Goal: Information Seeking & Learning: Compare options

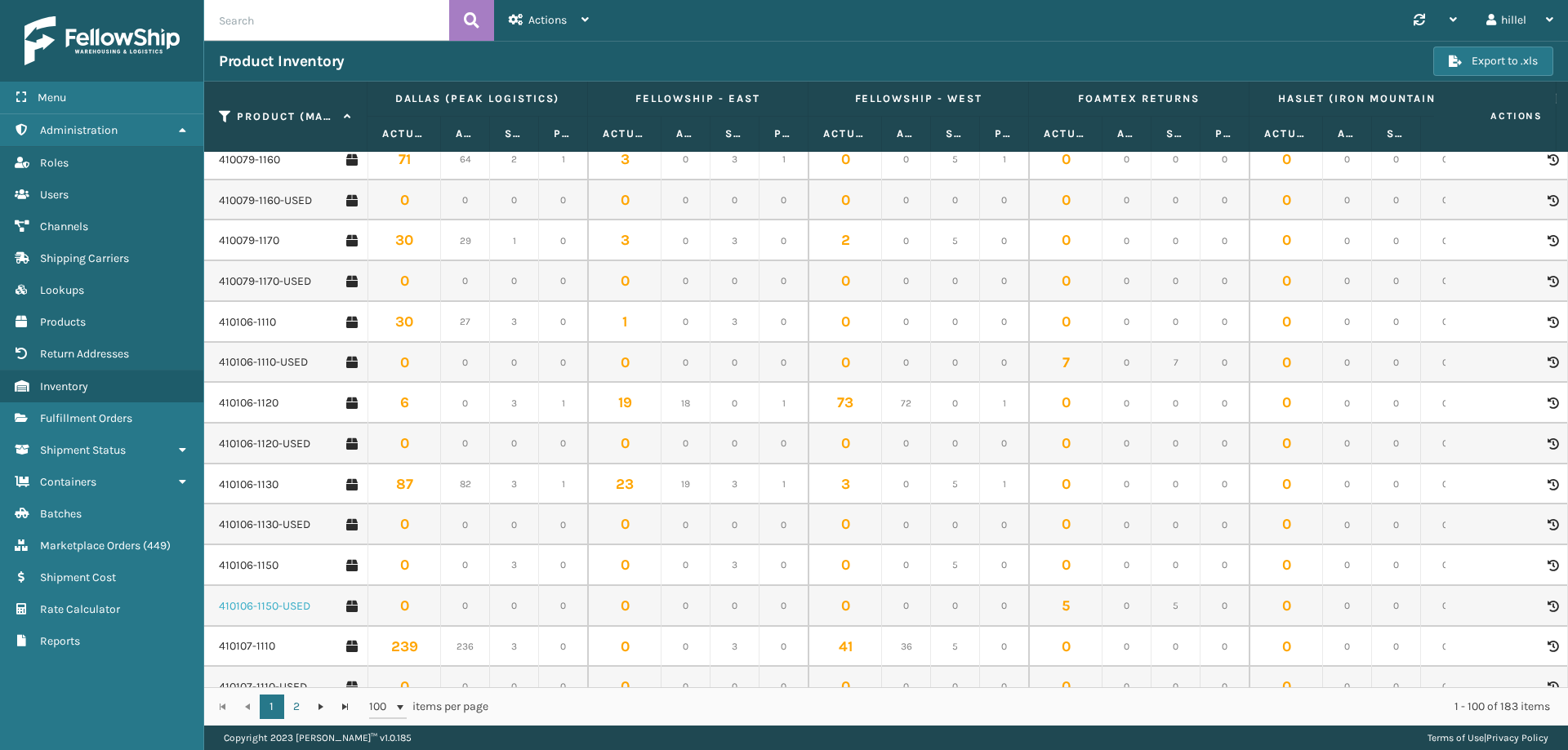
scroll to position [653, 0]
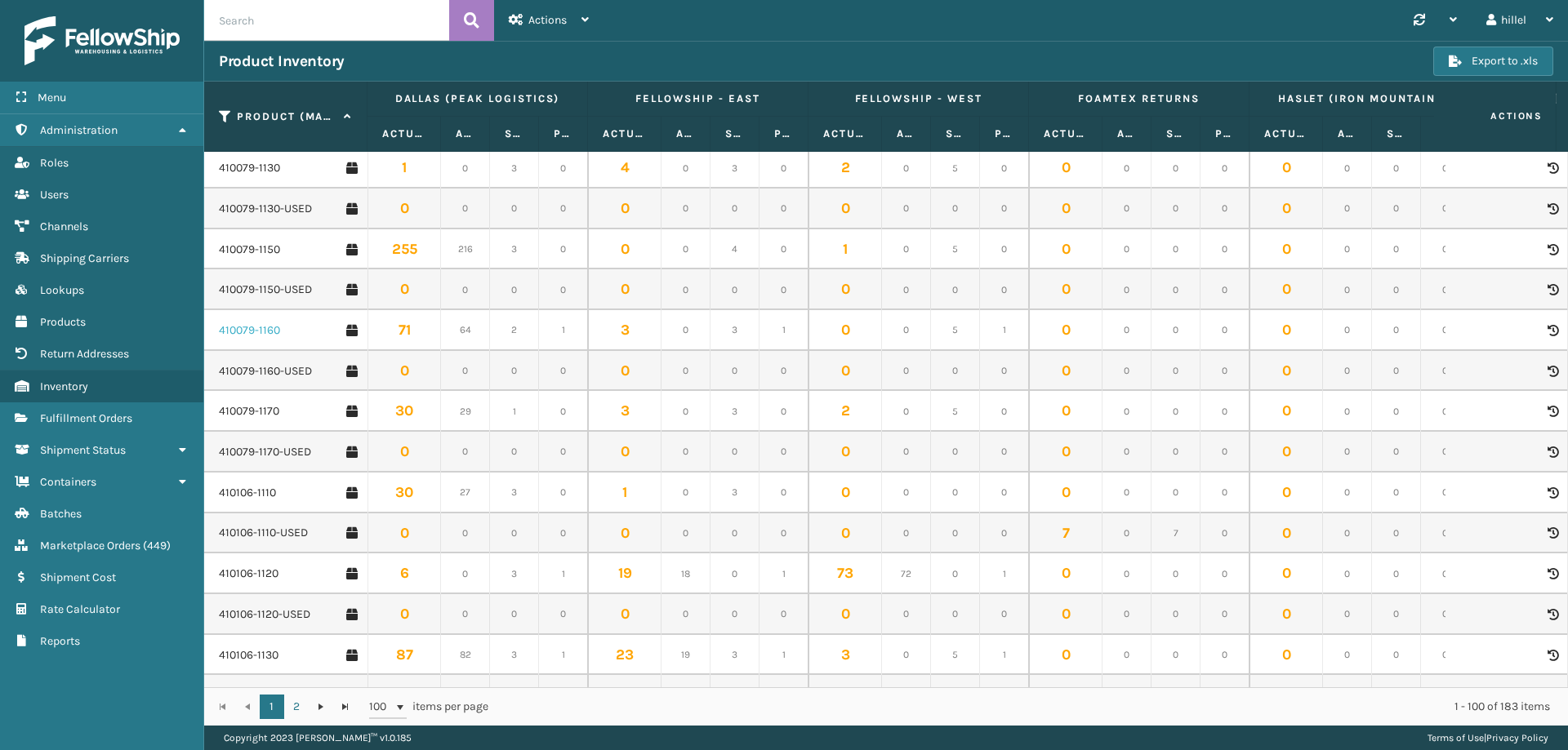
click at [265, 334] on link "410079-1160" at bounding box center [250, 331] width 61 height 17
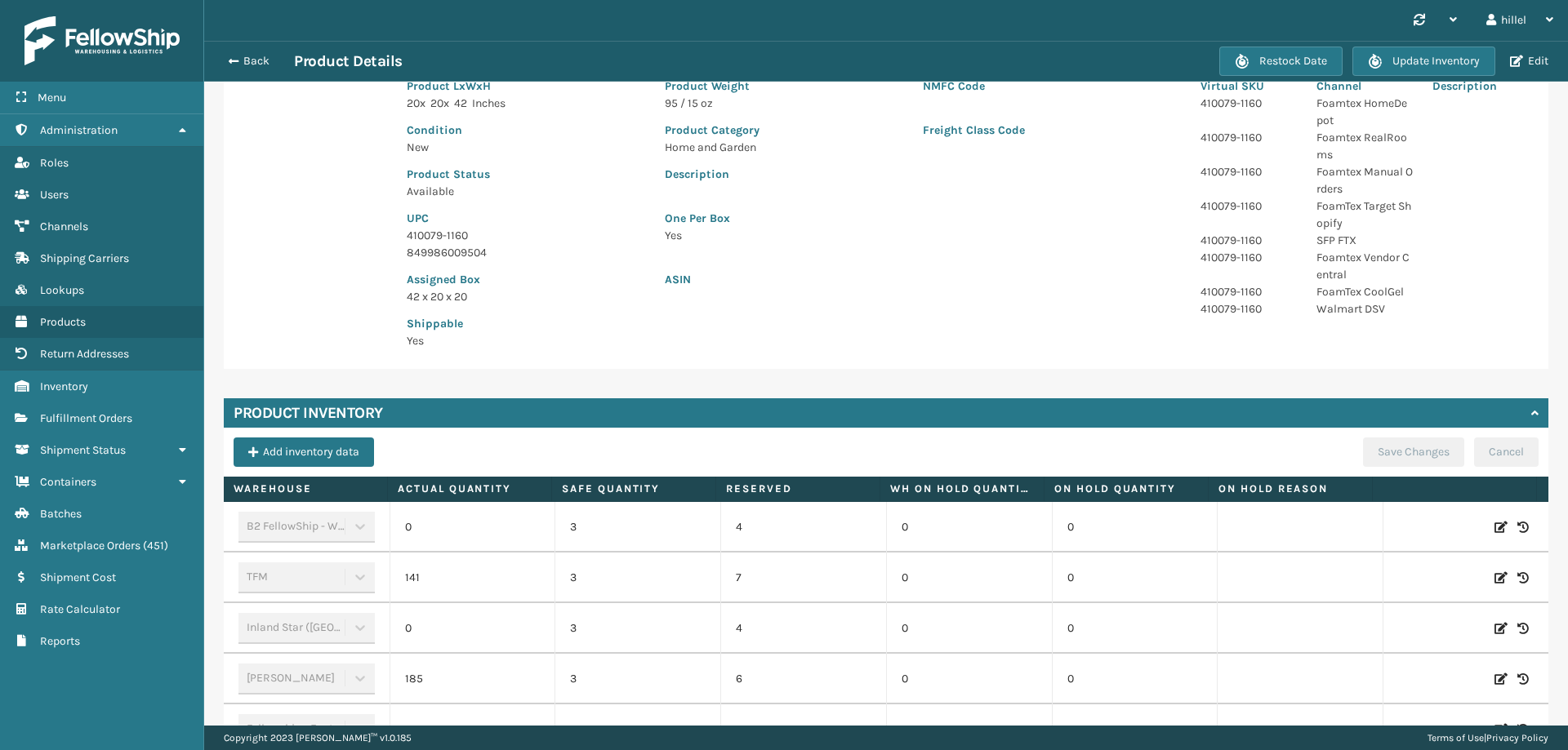
scroll to position [471, 0]
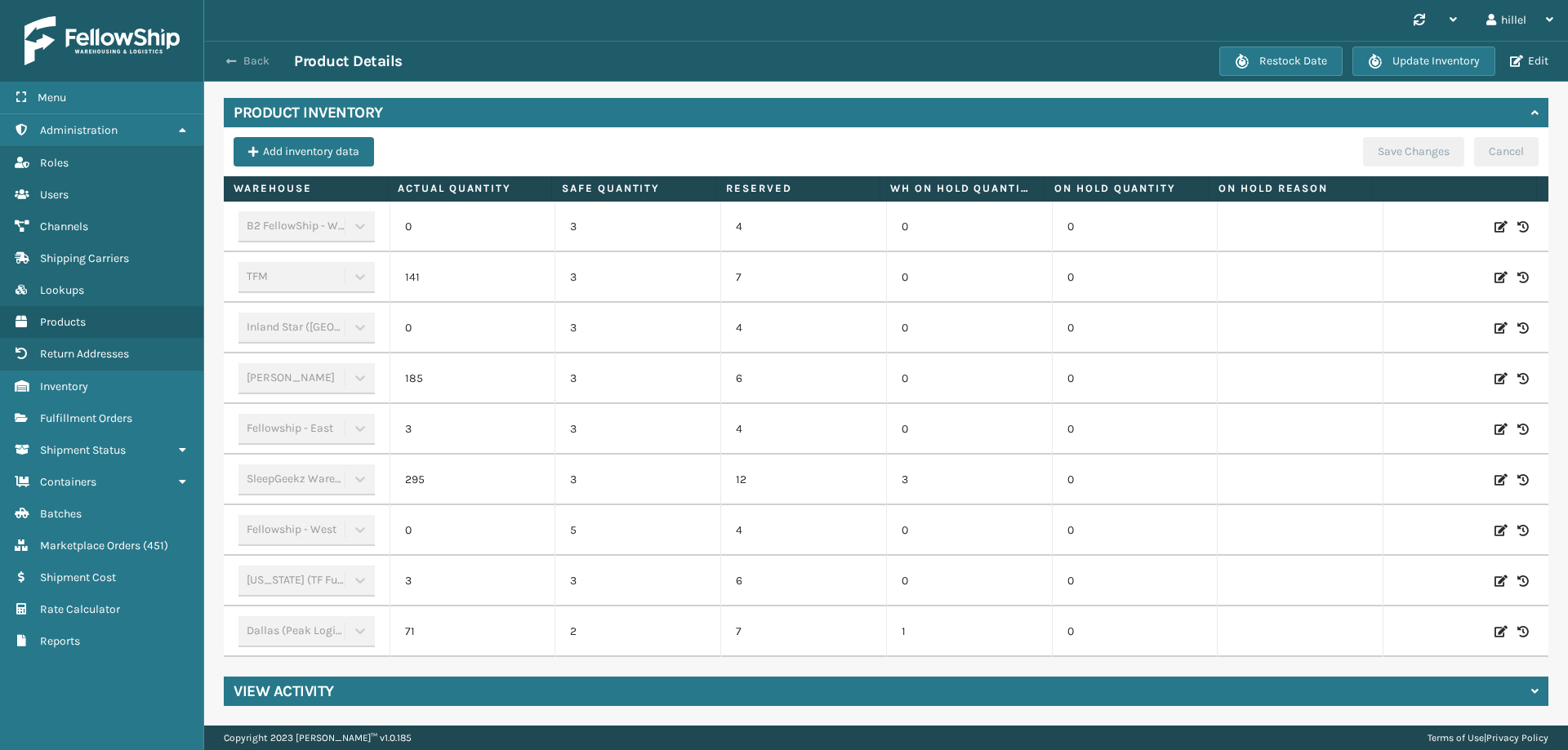
click at [224, 55] on button "Back" at bounding box center [256, 61] width 76 height 15
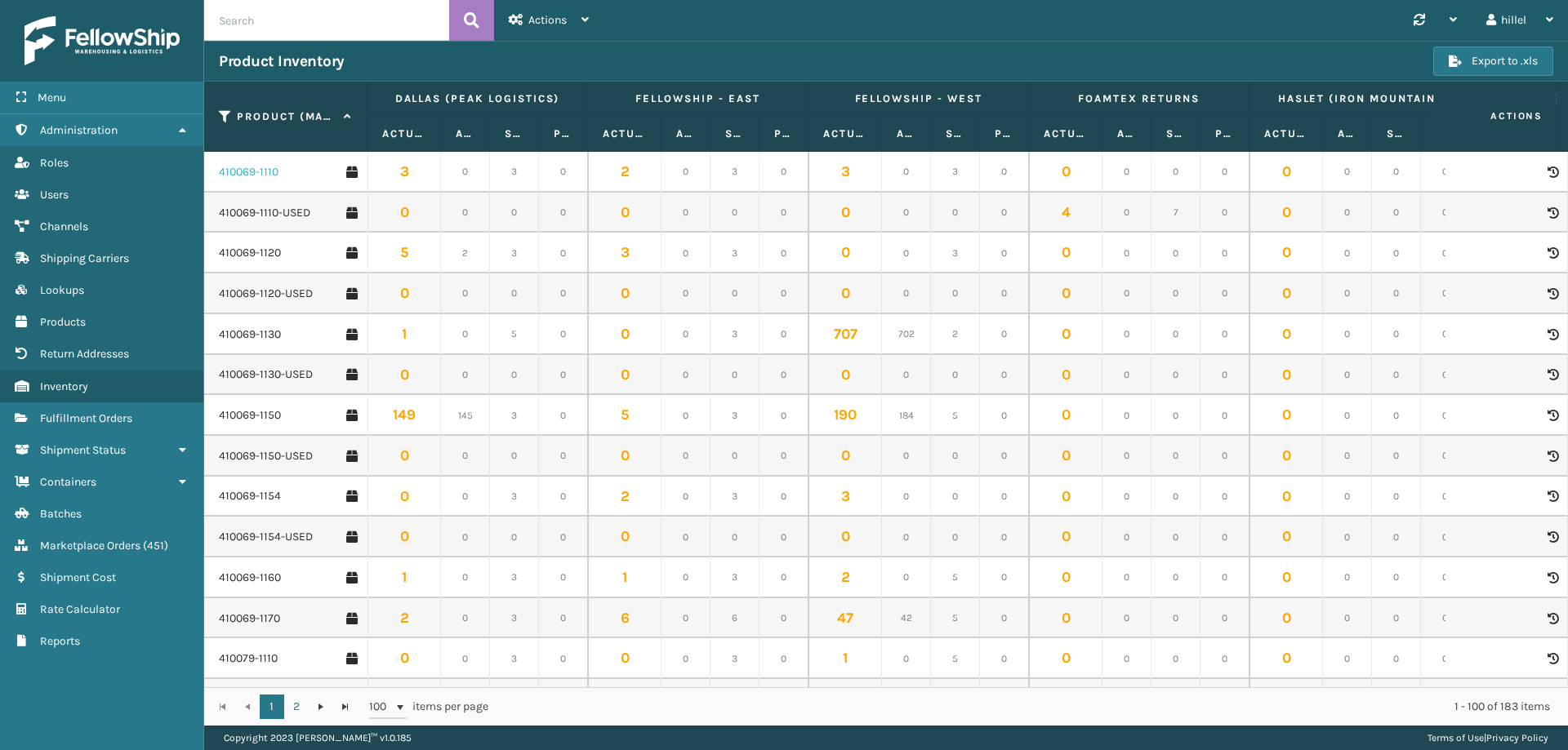
click at [268, 173] on link "410069-1110" at bounding box center [249, 173] width 60 height 17
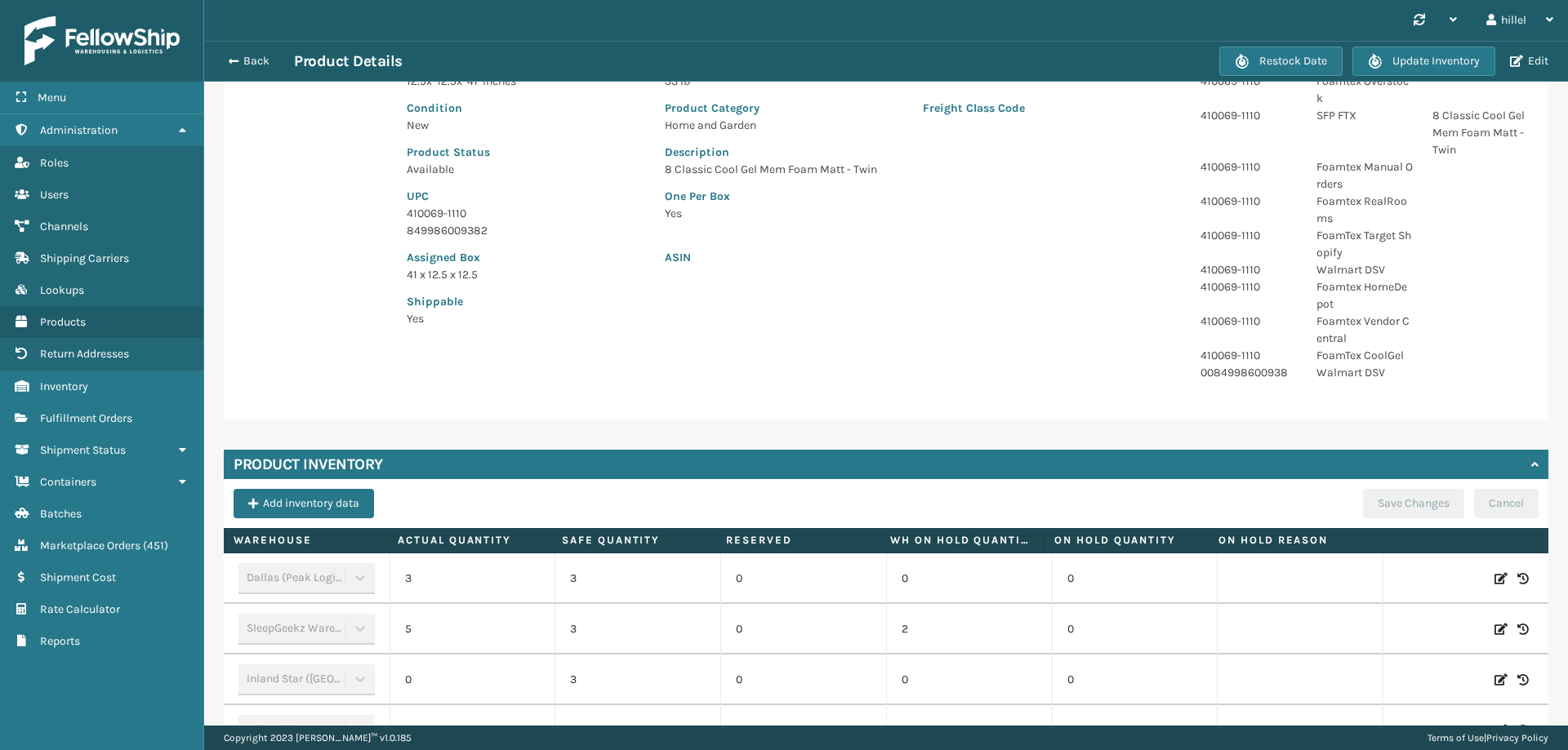
scroll to position [544, 0]
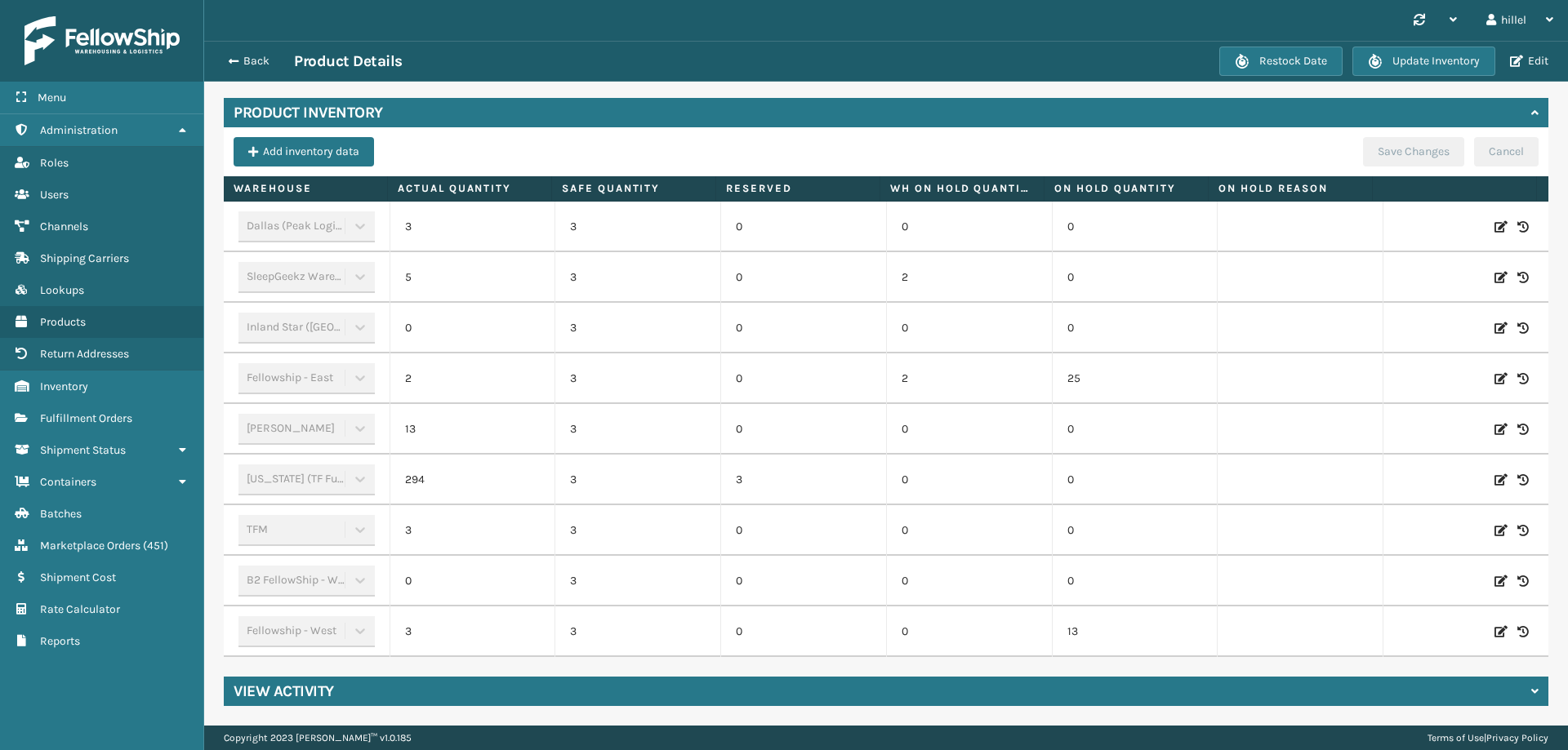
drag, startPoint x: 229, startPoint y: 61, endPoint x: 265, endPoint y: 100, distance: 53.1
click at [229, 61] on span "button" at bounding box center [234, 61] width 10 height 12
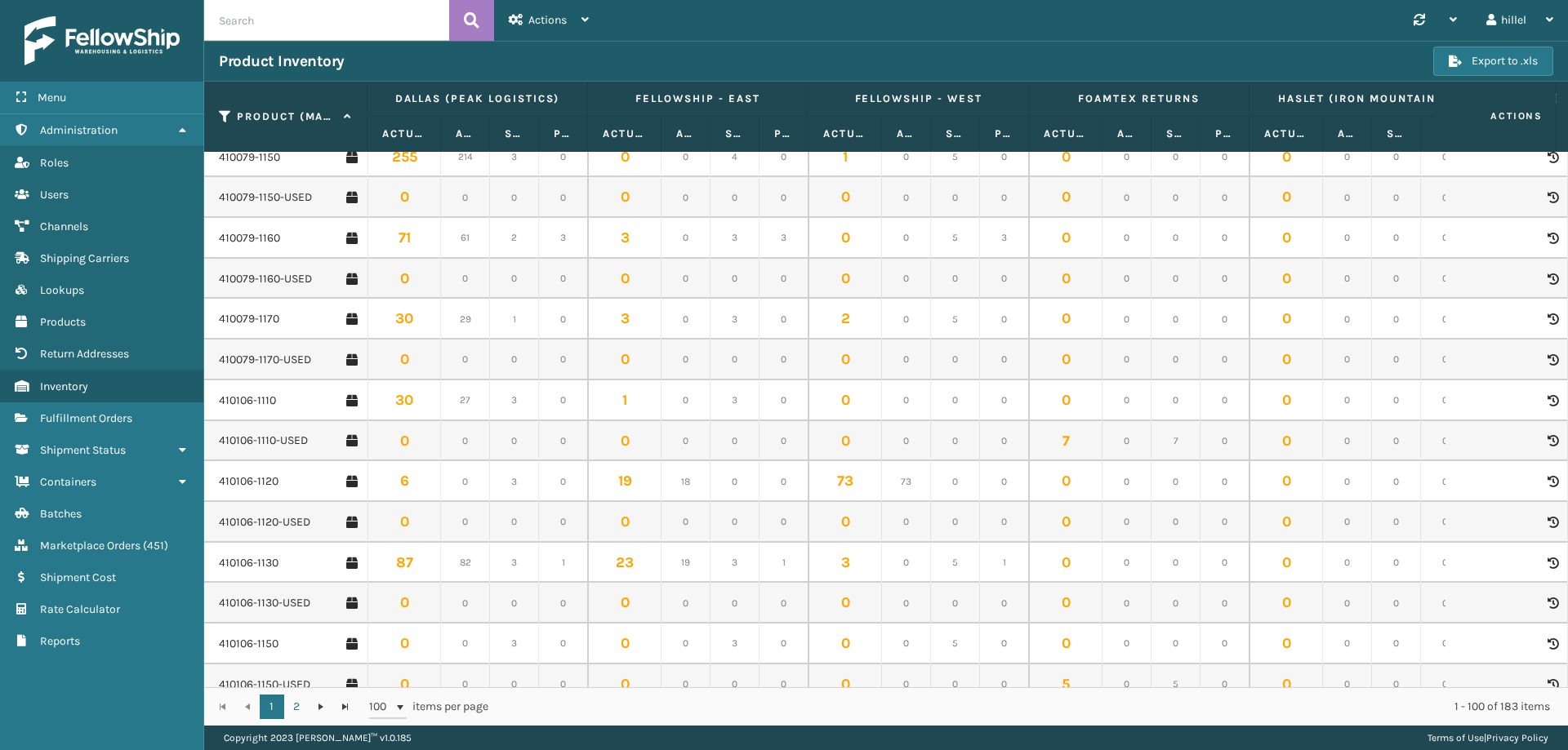
scroll to position [816, 0]
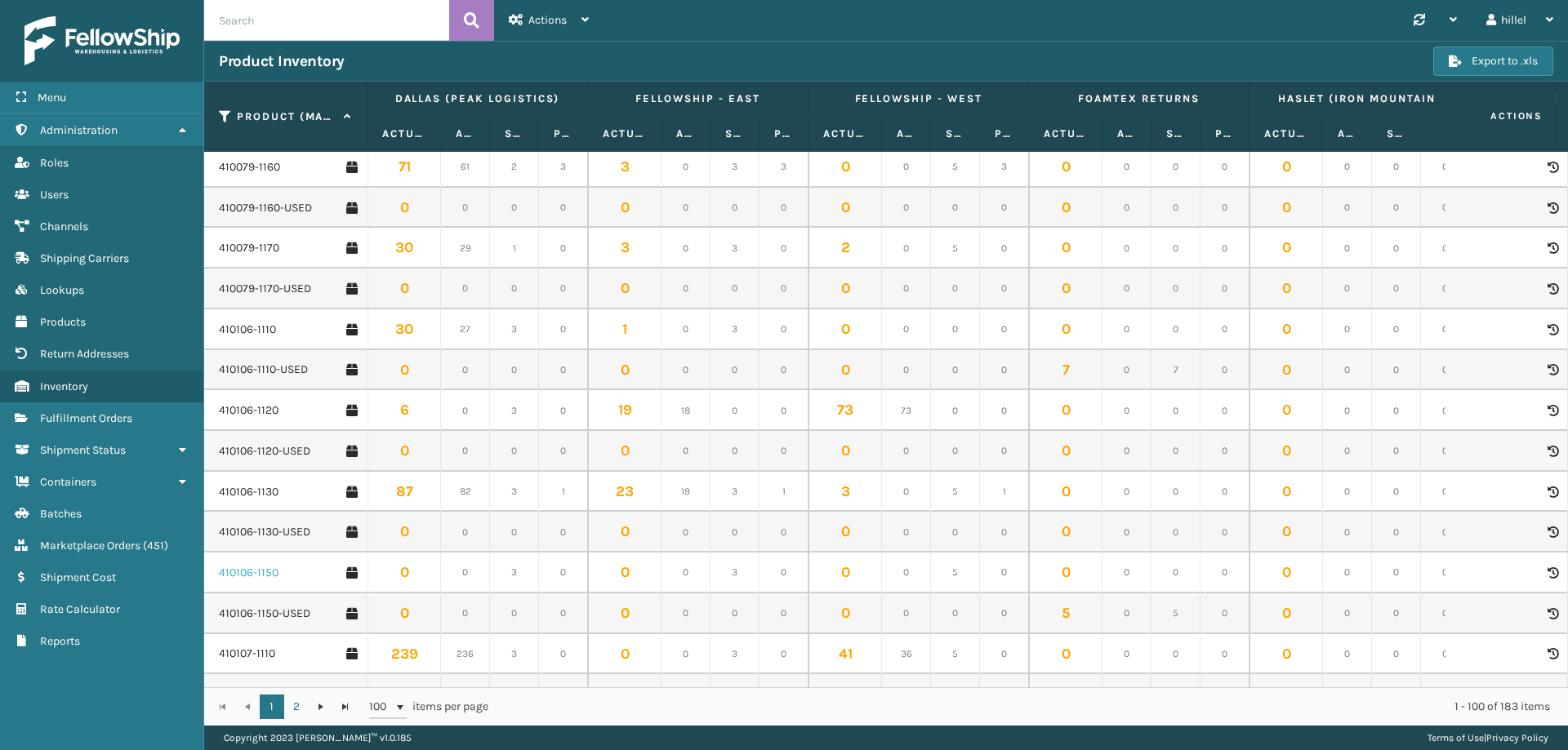
click at [263, 572] on link "410106-1150" at bounding box center [249, 573] width 60 height 17
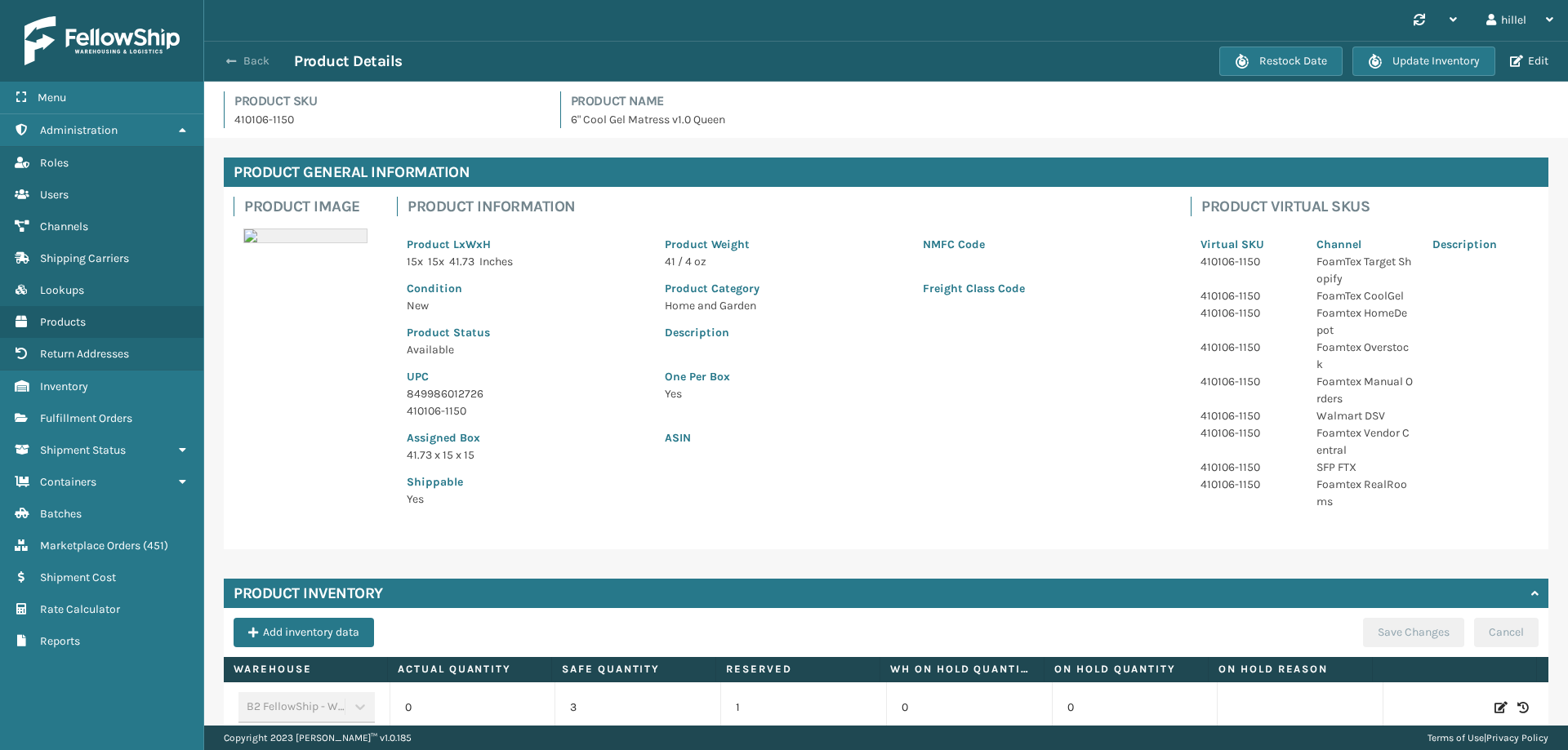
click at [231, 60] on span "button" at bounding box center [232, 61] width 10 height 12
